Goal: Task Accomplishment & Management: Complete application form

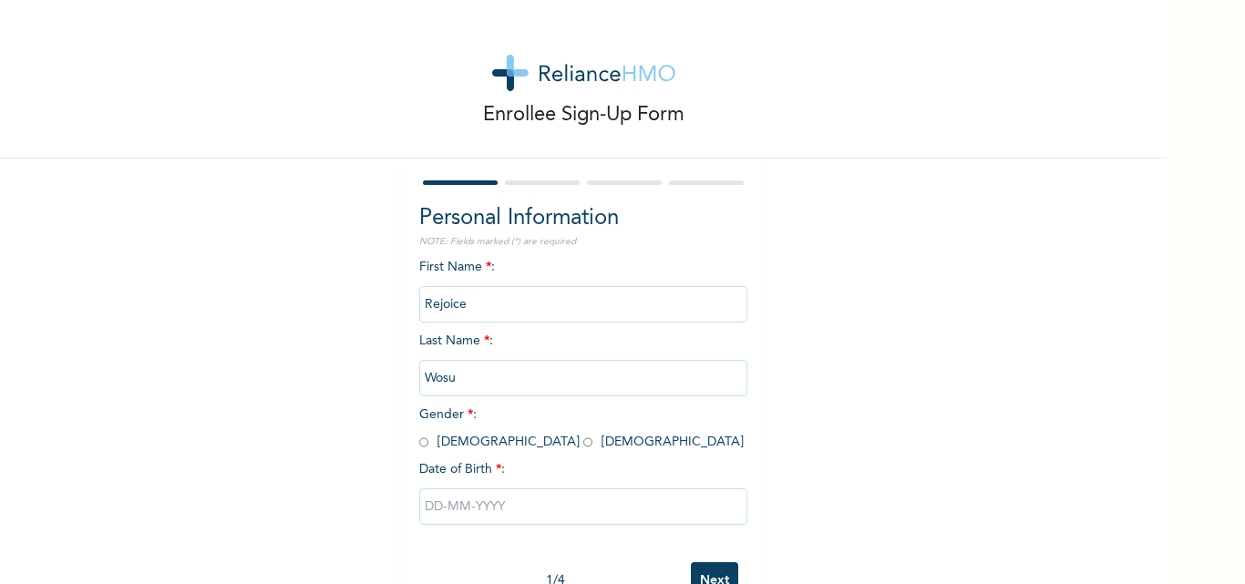
click at [473, 449] on div "First Name * : Rejoice Last Name * : Wosu Gender * : [DEMOGRAPHIC_DATA] [DEMOGR…" at bounding box center [583, 405] width 328 height 295
click at [583, 446] on input "radio" at bounding box center [587, 442] width 9 height 17
radio input "true"
click at [454, 516] on input "text" at bounding box center [583, 506] width 328 height 36
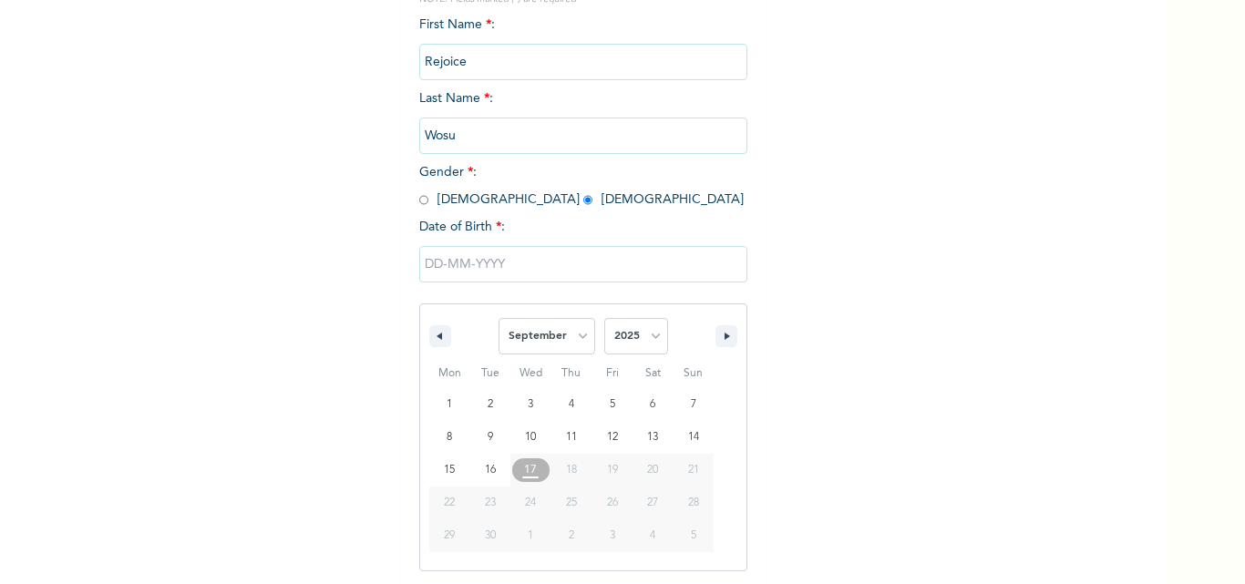
scroll to position [244, 0]
click at [539, 348] on select "January February March April May June July August September October November De…" at bounding box center [546, 334] width 97 height 36
select select "1"
click at [498, 317] on select "January February March April May June July August September October November De…" at bounding box center [546, 334] width 97 height 36
type input "[DATE]"
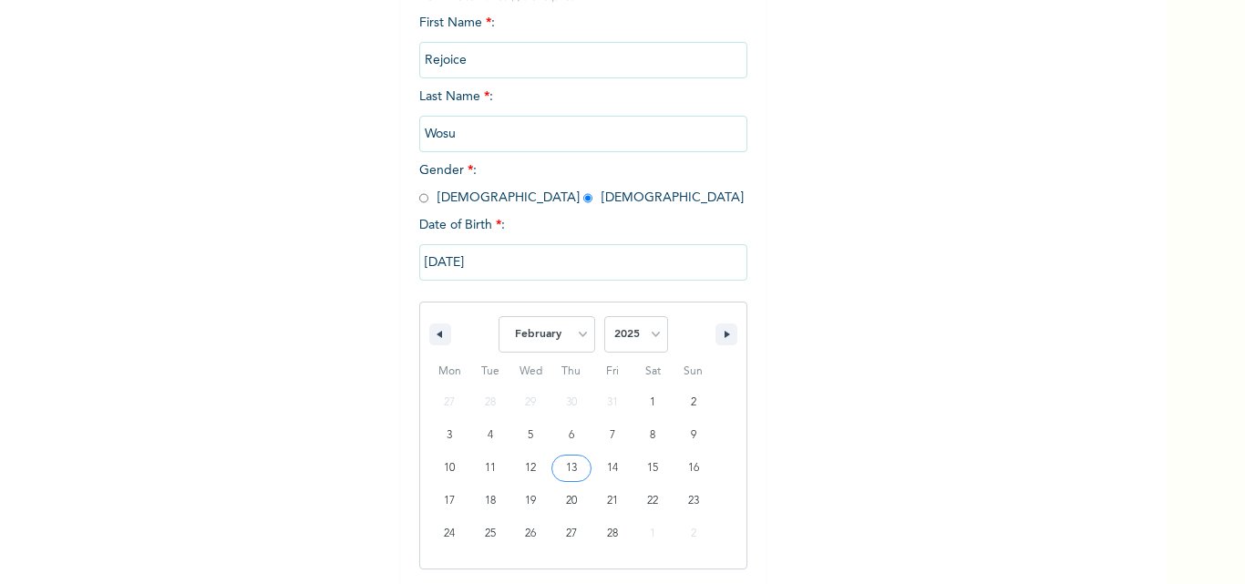
scroll to position [56, 0]
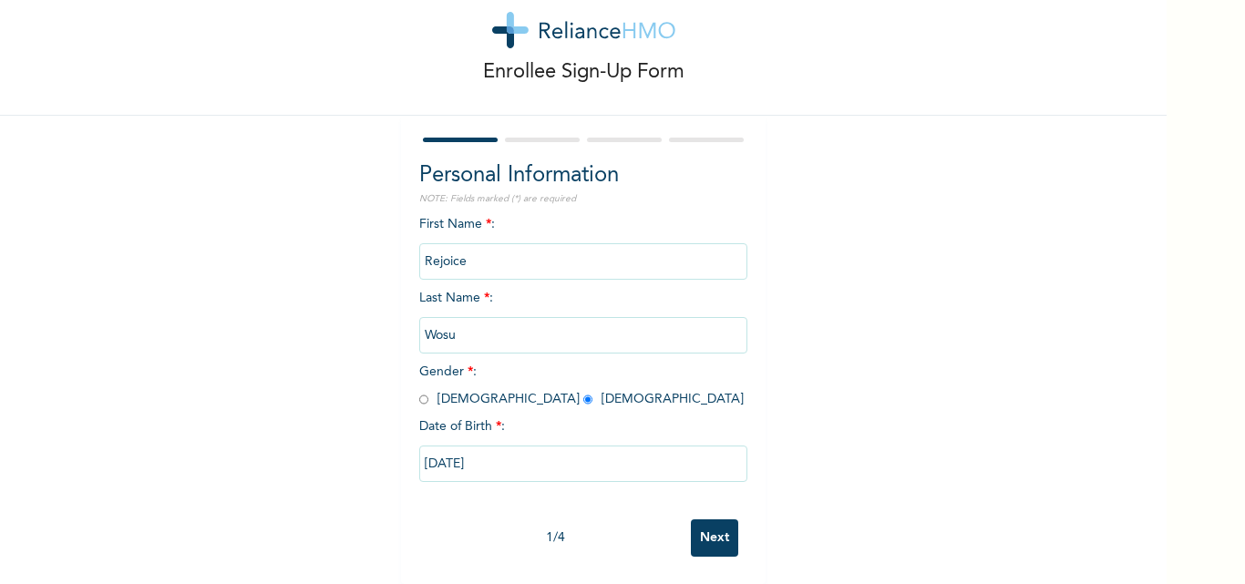
click at [533, 446] on input "[DATE]" at bounding box center [583, 464] width 328 height 36
select select "1"
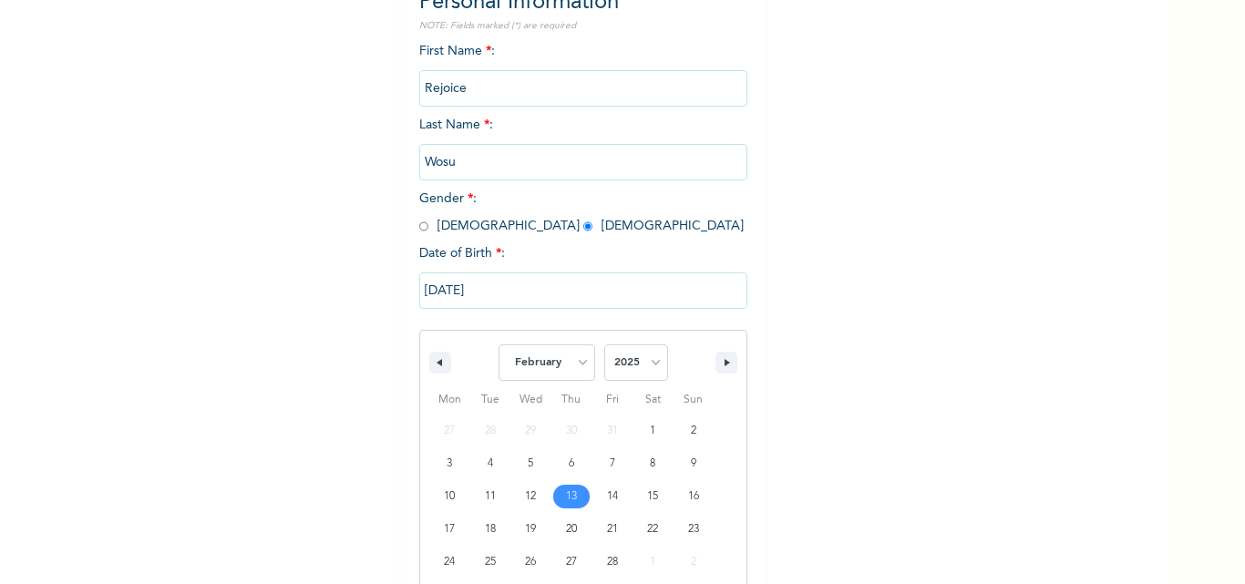
scroll to position [244, 0]
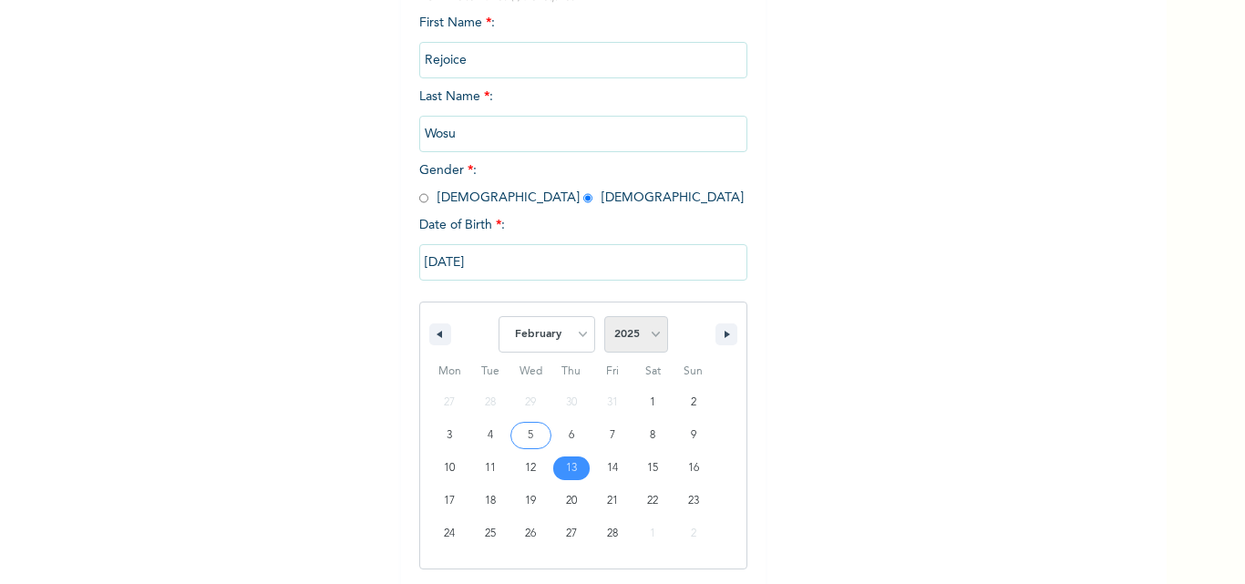
click at [620, 325] on select "2025 2024 2023 2022 2021 2020 2019 2018 2017 2016 2015 2014 2013 2012 2011 2010…" at bounding box center [636, 334] width 64 height 36
select select "1992"
click at [604, 317] on select "2025 2024 2023 2022 2021 2020 2019 2018 2017 2016 2015 2014 2013 2012 2011 2010…" at bounding box center [636, 334] width 64 height 36
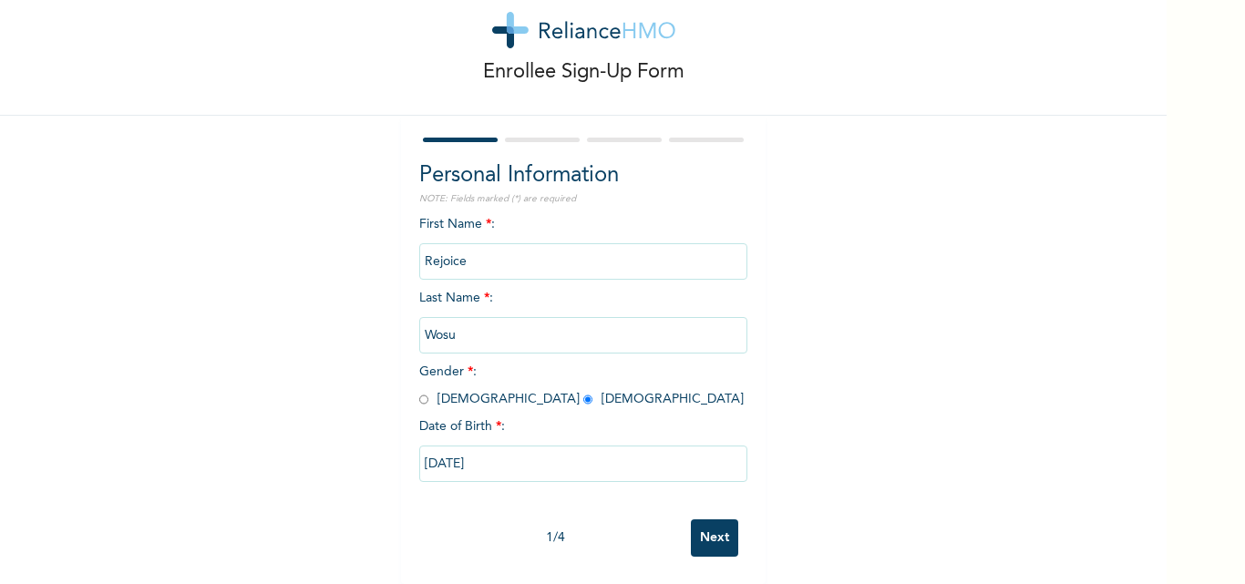
scroll to position [56, 0]
click at [696, 529] on input "Next" at bounding box center [714, 537] width 47 height 37
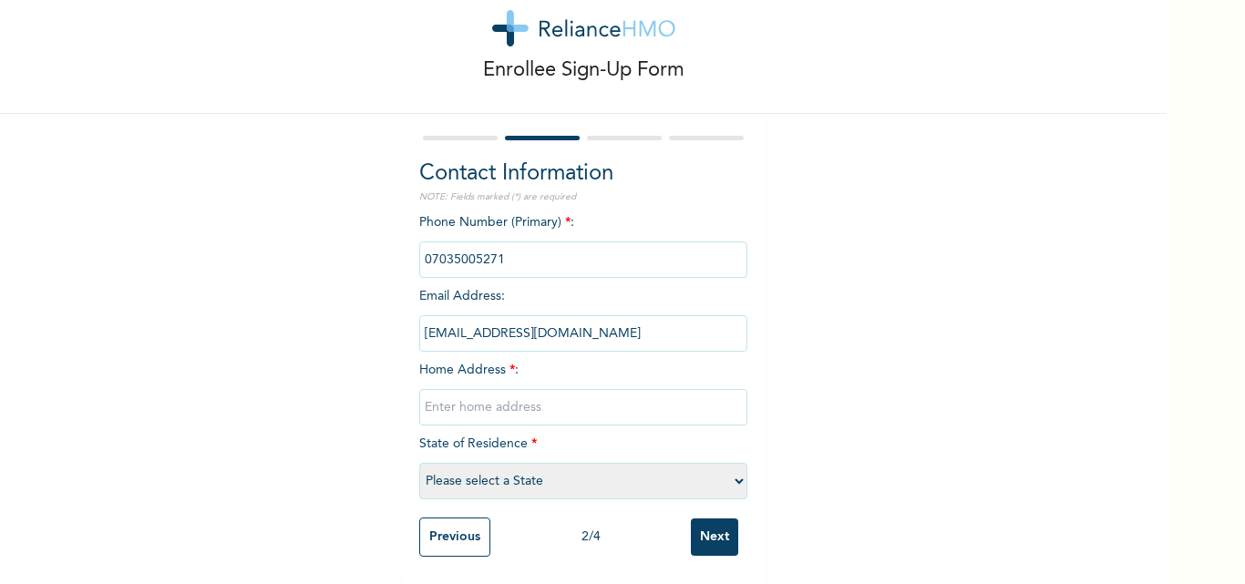
click at [476, 393] on input "text" at bounding box center [583, 407] width 328 height 36
type input "[STREET_ADDRESS][PERSON_NAME] off mobil rd, [GEOGRAPHIC_DATA], [GEOGRAPHIC_DATA…"
click at [467, 482] on select "Please select a State [PERSON_NAME] (FCT) [PERSON_NAME] Ibom [GEOGRAPHIC_DATA] …" at bounding box center [583, 481] width 328 height 36
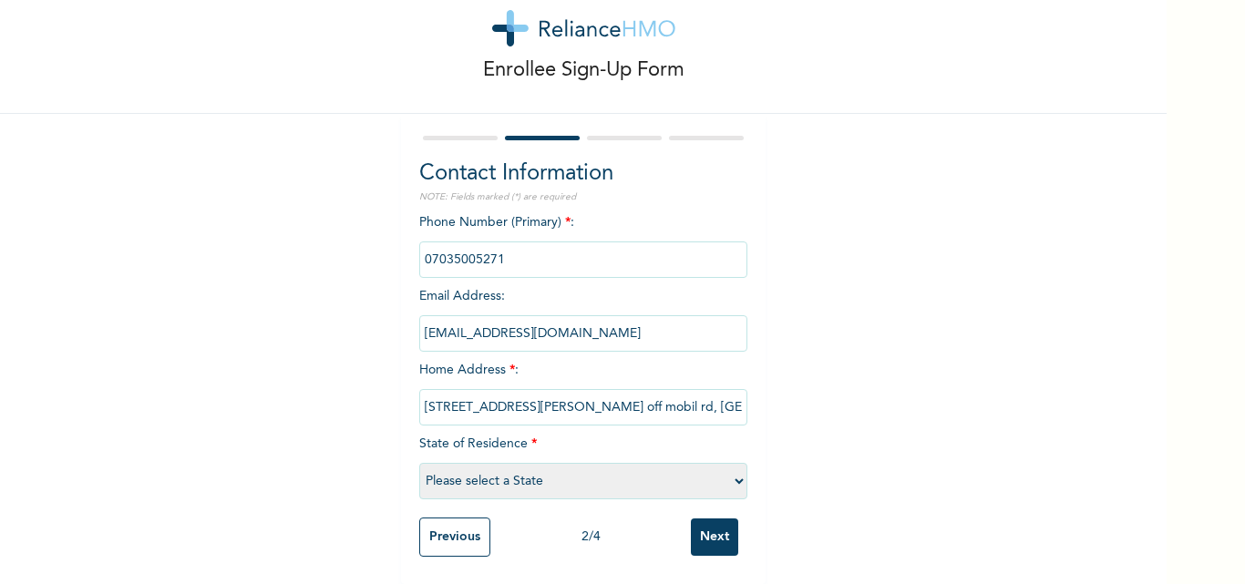
select select "25"
click at [419, 463] on select "Please select a State [PERSON_NAME] (FCT) [PERSON_NAME] Ibom [GEOGRAPHIC_DATA] …" at bounding box center [583, 481] width 328 height 36
click at [715, 524] on input "Next" at bounding box center [714, 536] width 47 height 37
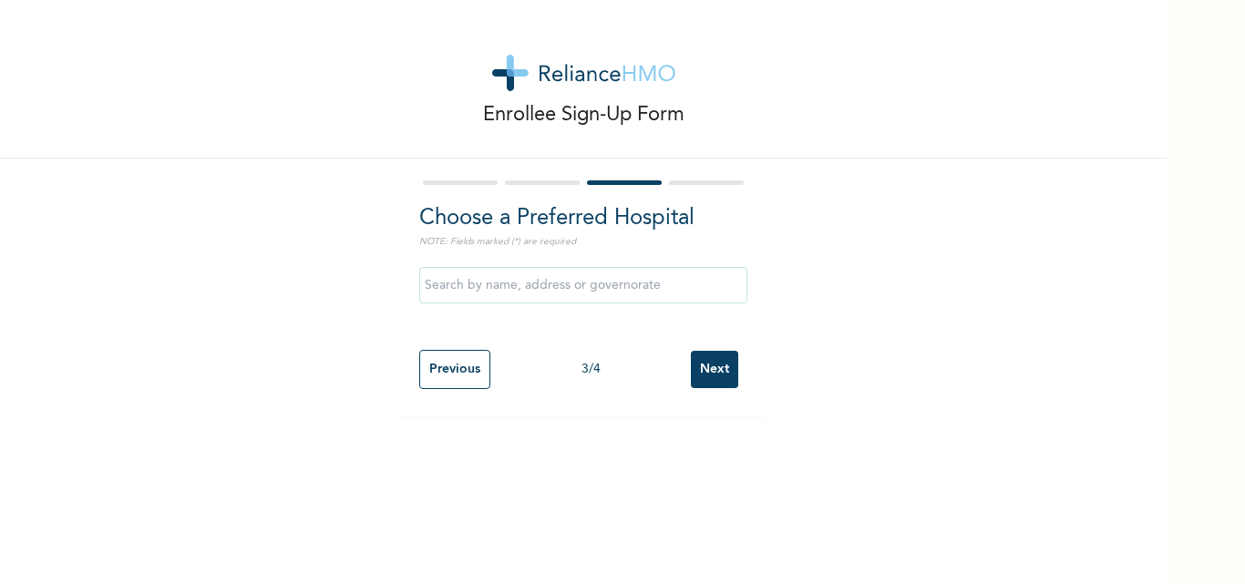
click at [628, 285] on input "text" at bounding box center [583, 285] width 328 height 36
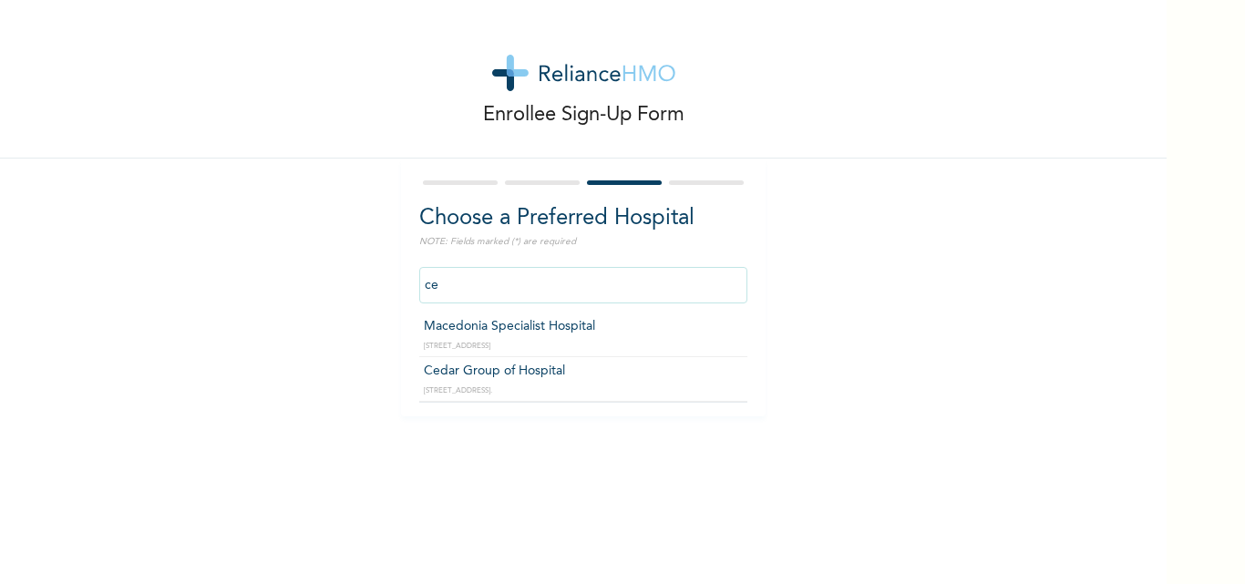
type input "c"
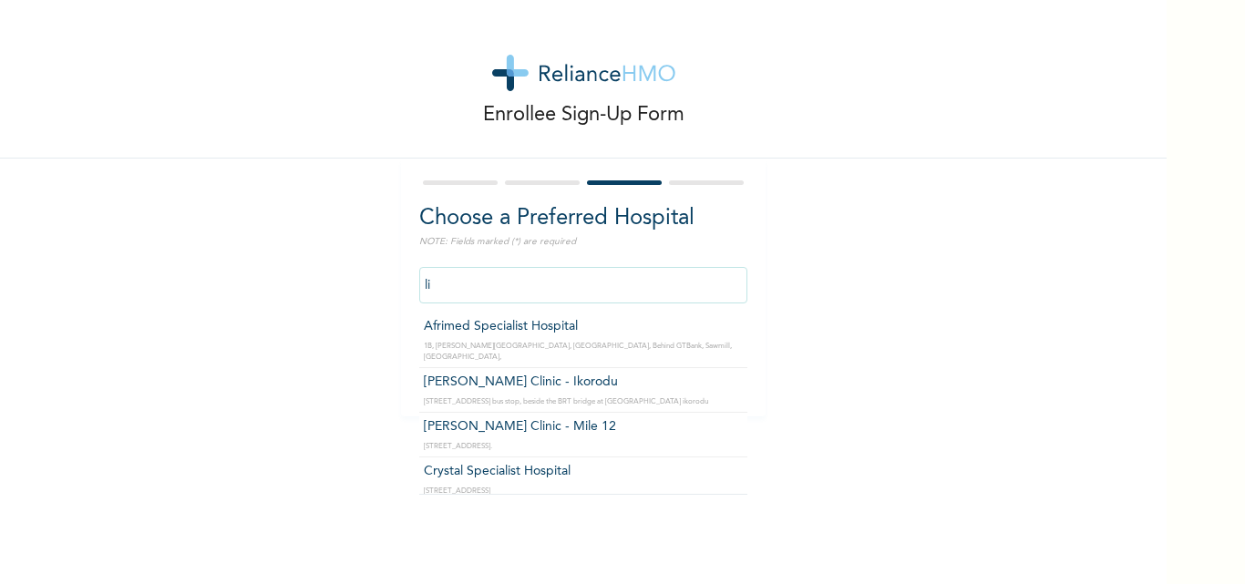
type input "l"
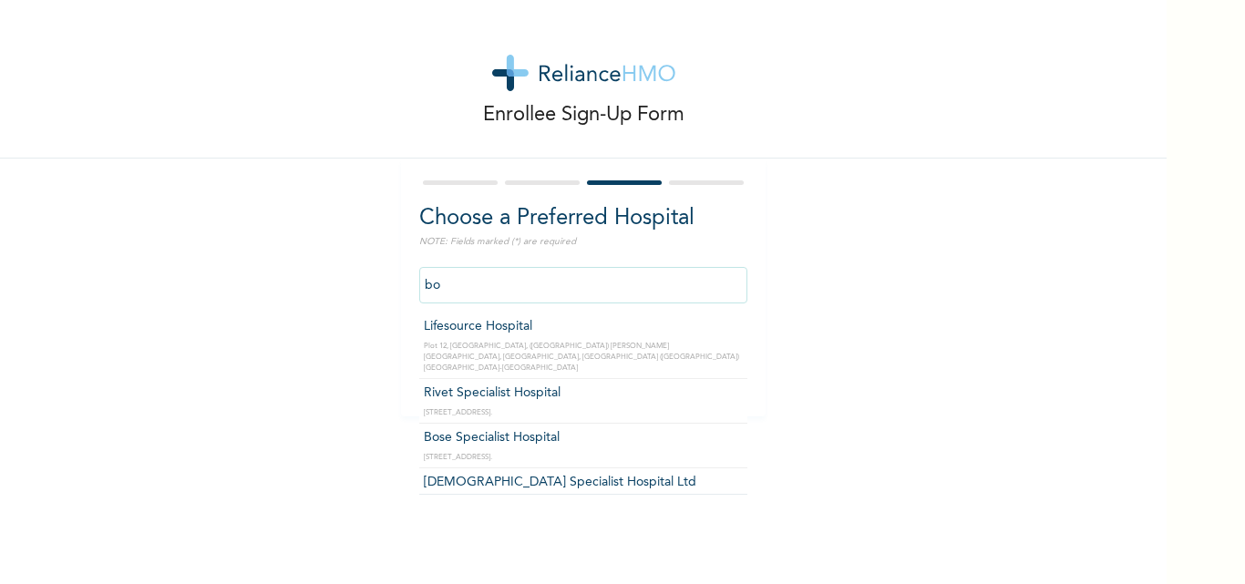
type input "b"
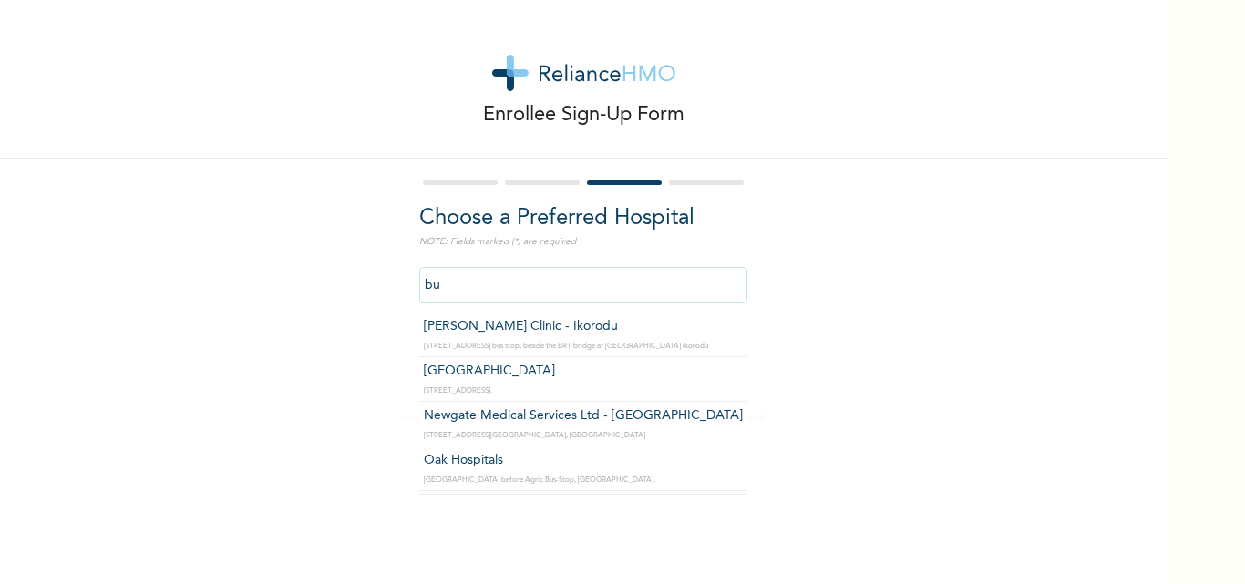
type input "b"
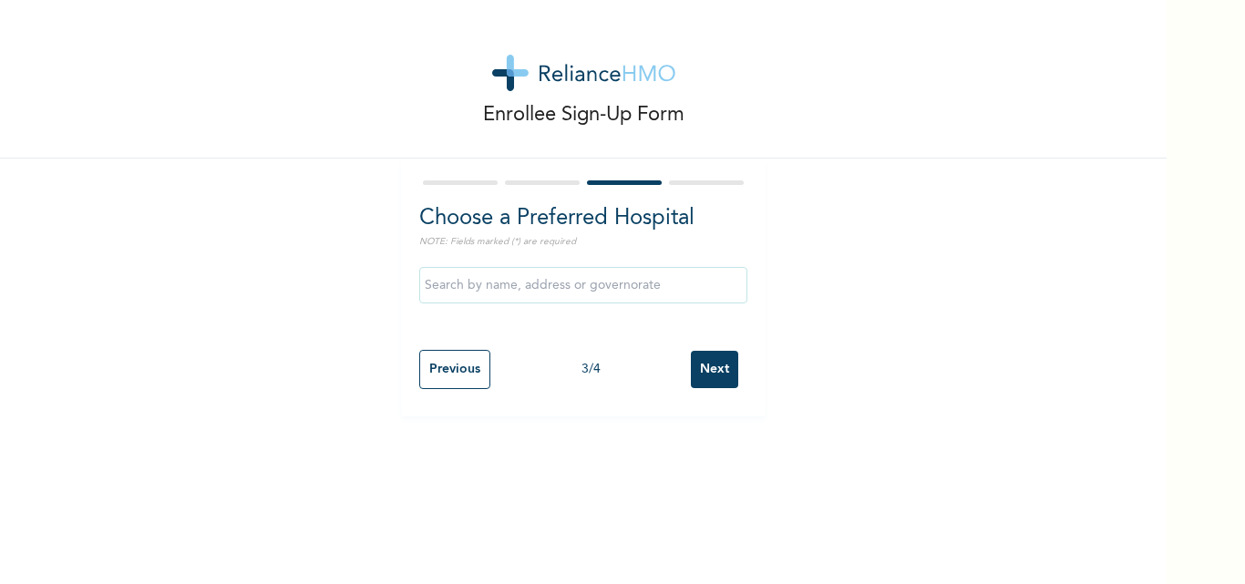
drag, startPoint x: 736, startPoint y: 340, endPoint x: 754, endPoint y: 372, distance: 36.7
click at [754, 372] on div "Choose a Preferred Hospital NOTE: Fields marked (*) are required Previous 3 / 4…" at bounding box center [583, 288] width 364 height 258
click at [633, 297] on input "text" at bounding box center [583, 285] width 328 height 36
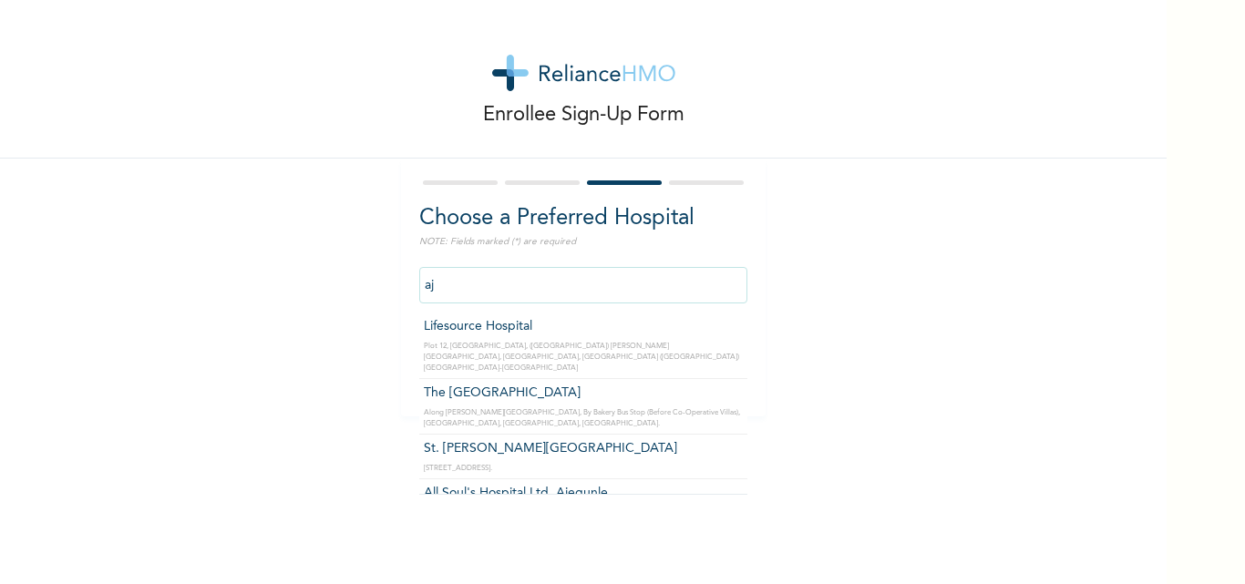
type input "a"
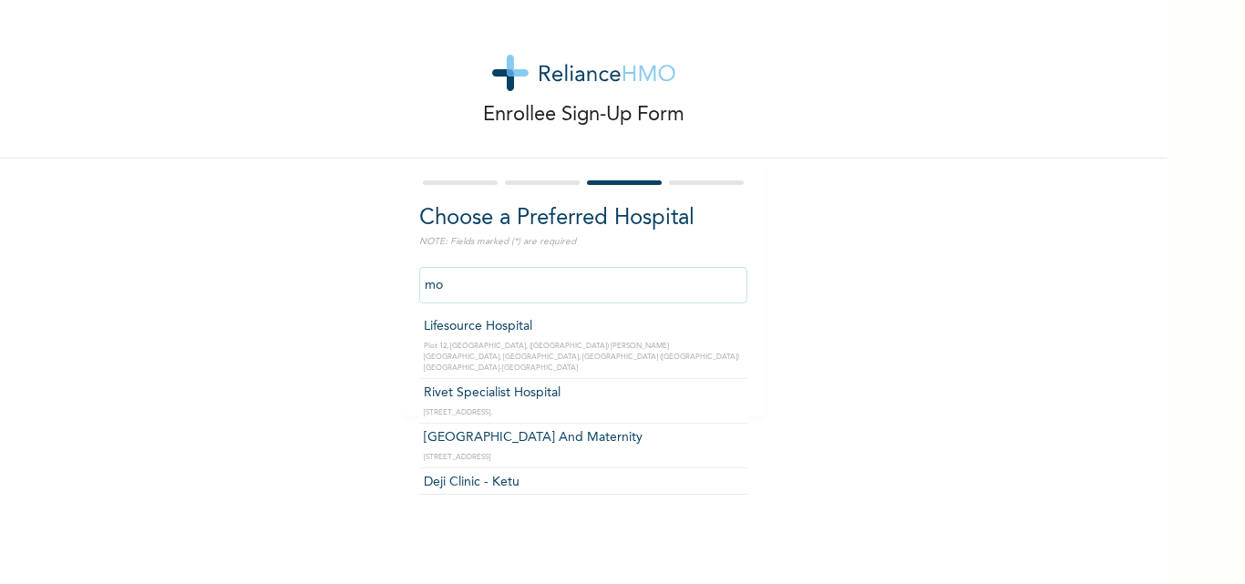
type input "m"
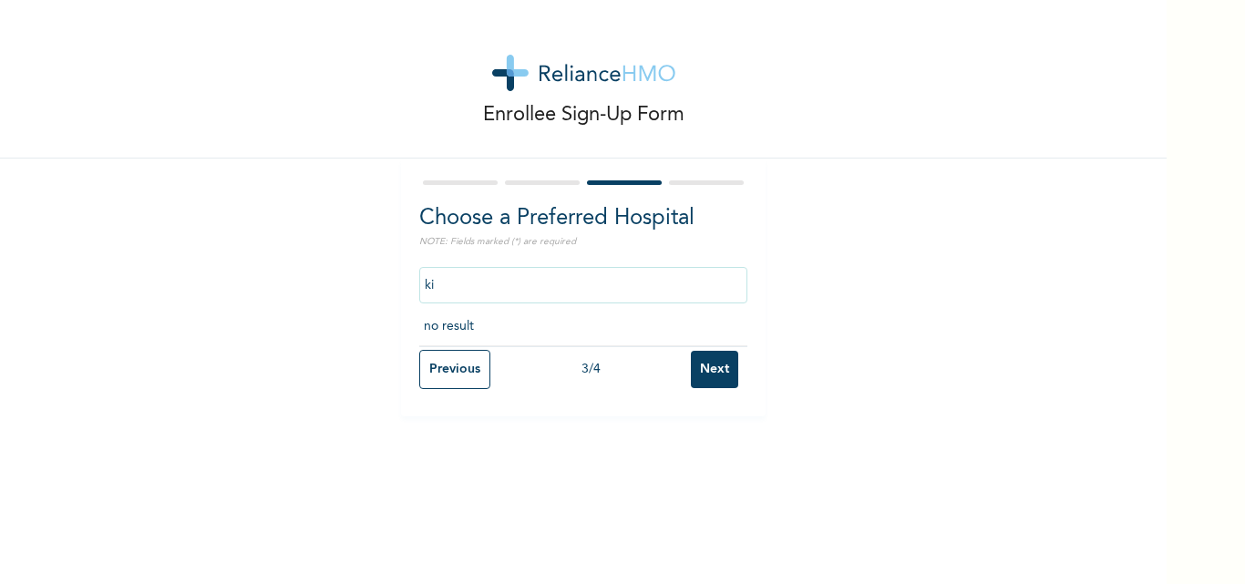
type input "k"
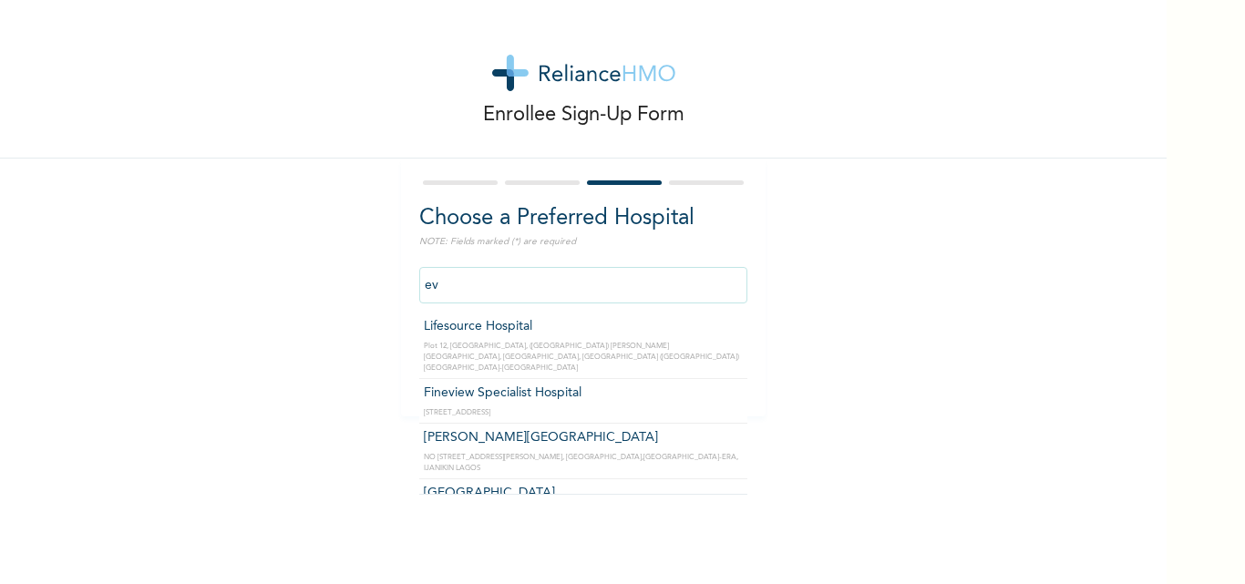
type input "e"
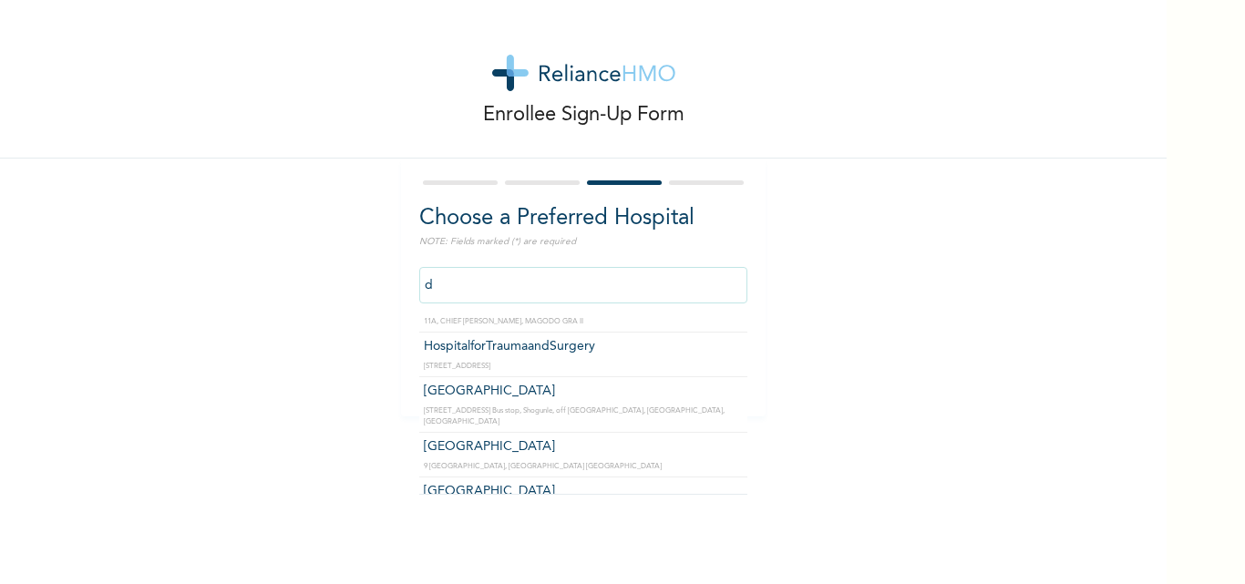
scroll to position [8609, 0]
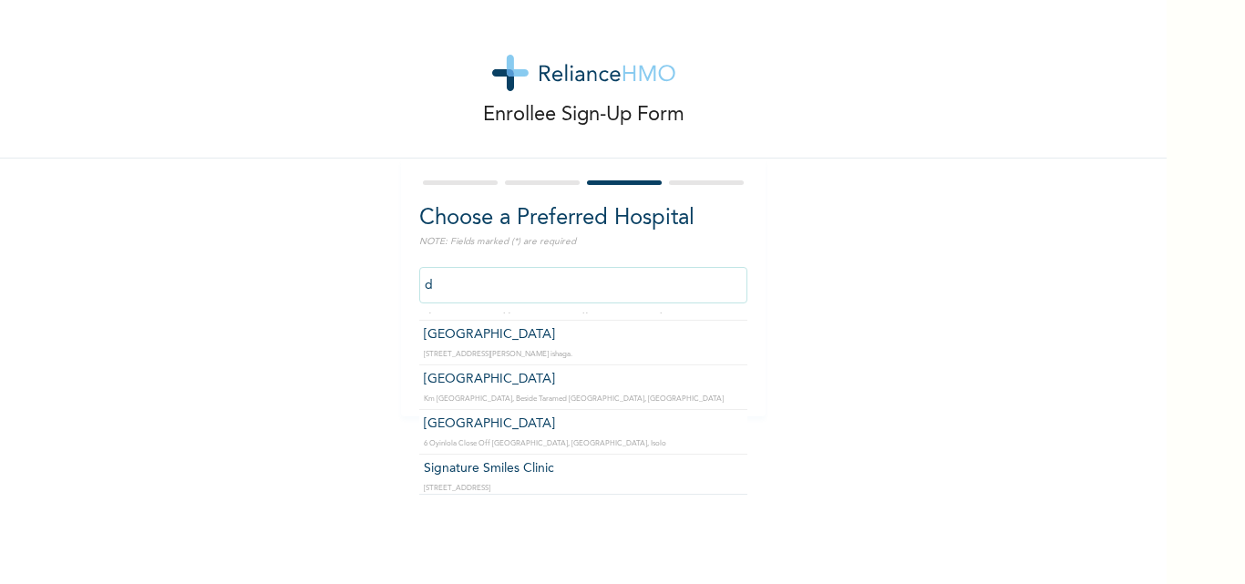
type input "d"
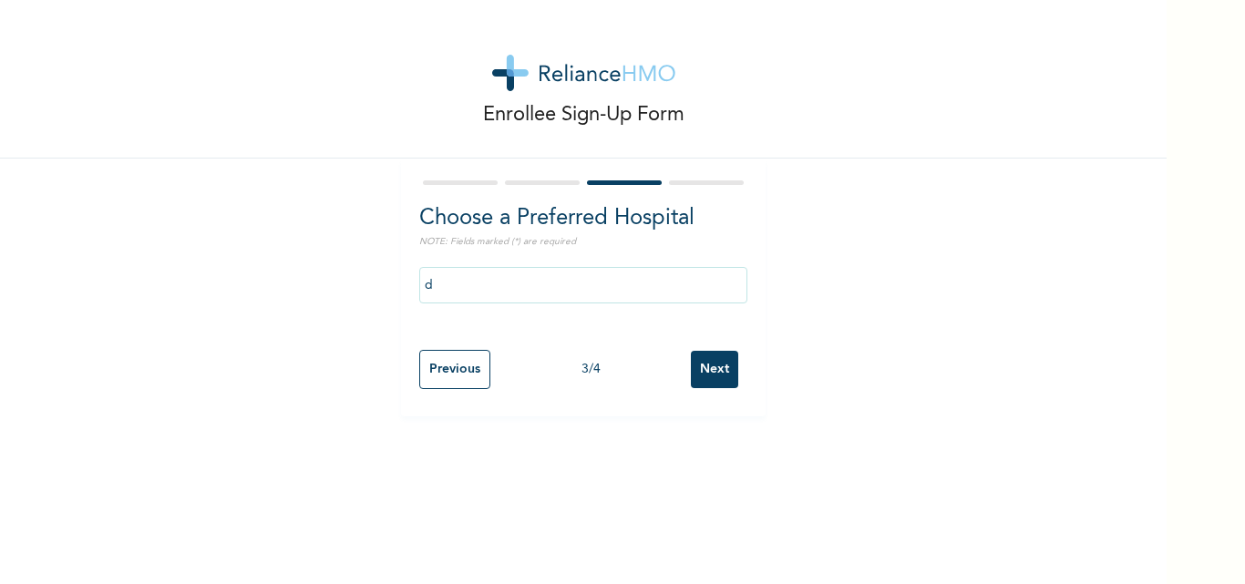
click at [742, 409] on div "Choose a Preferred Hospital NOTE: Fields marked (*) are required d Previous 3 /…" at bounding box center [583, 288] width 364 height 258
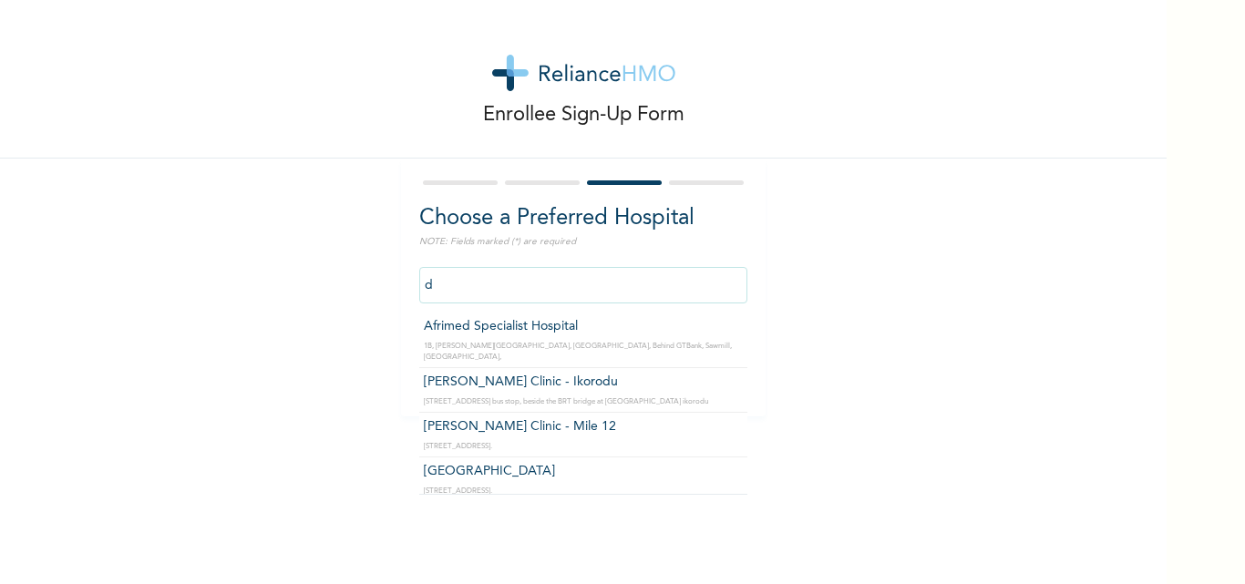
click at [576, 270] on input "d" at bounding box center [583, 285] width 328 height 36
click at [600, 289] on input "Afrimed Specialist Hospital" at bounding box center [583, 285] width 328 height 36
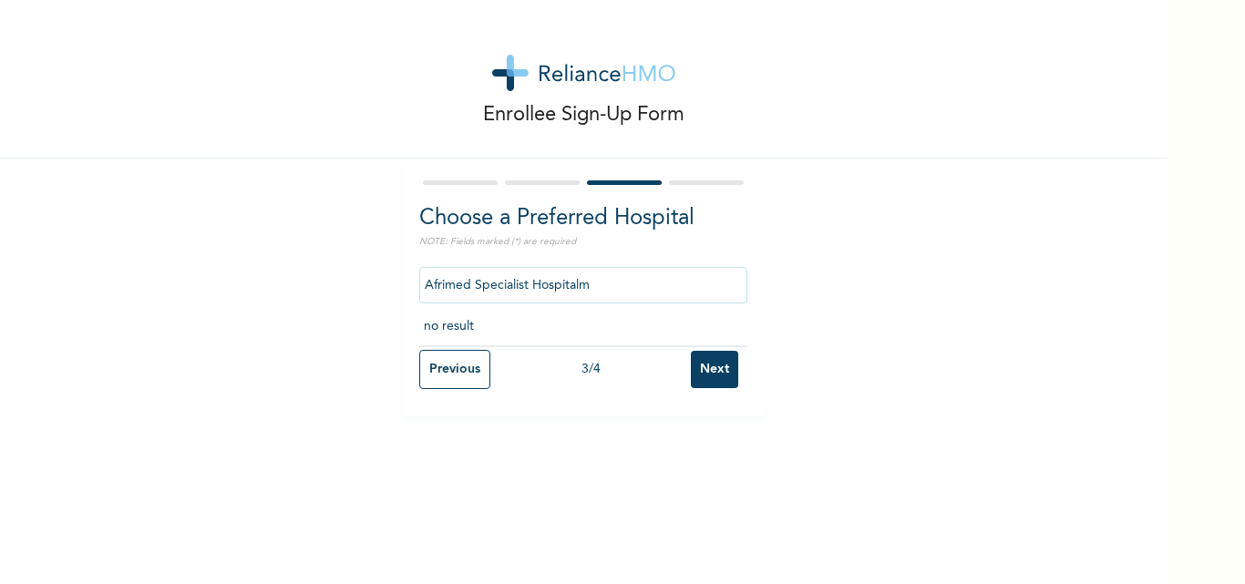
scroll to position [0, 0]
type input "A"
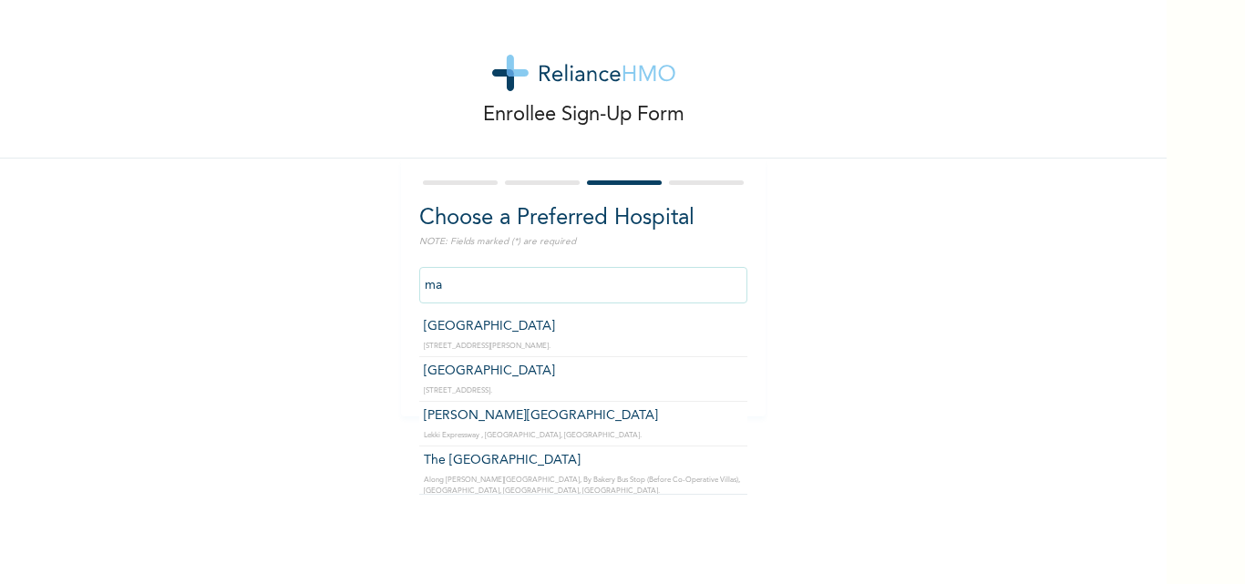
type input "m"
type input "d"
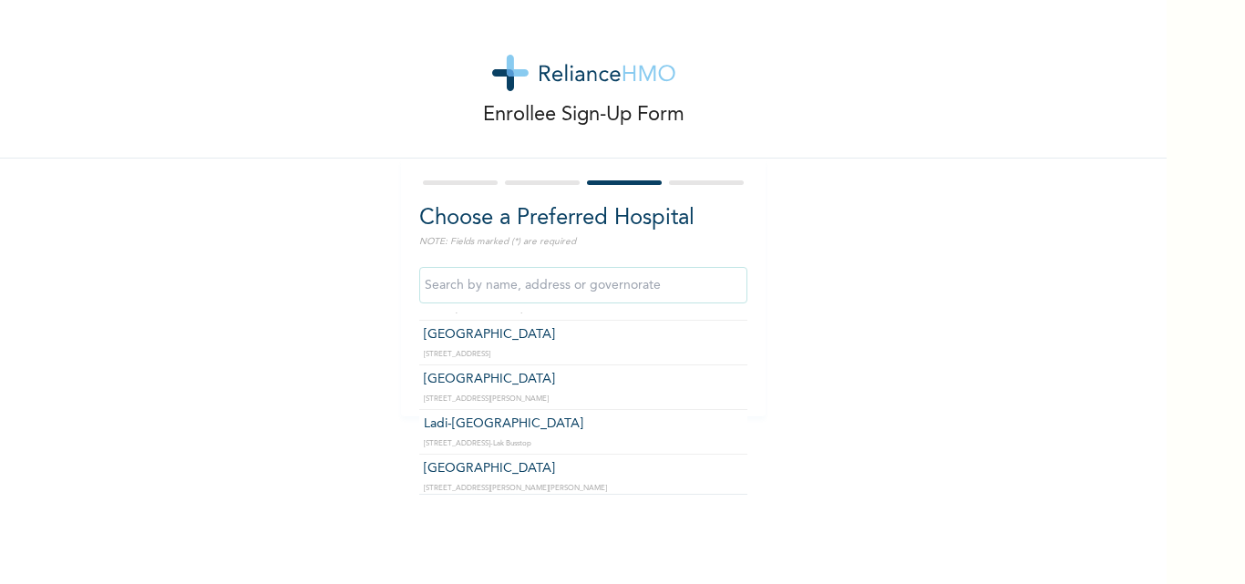
scroll to position [2405, 0]
